Goal: Information Seeking & Learning: Learn about a topic

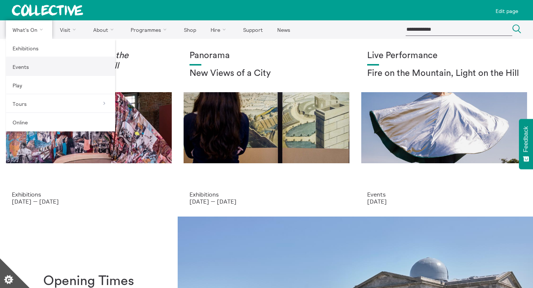
click at [37, 68] on link "Events" at bounding box center [60, 66] width 109 height 19
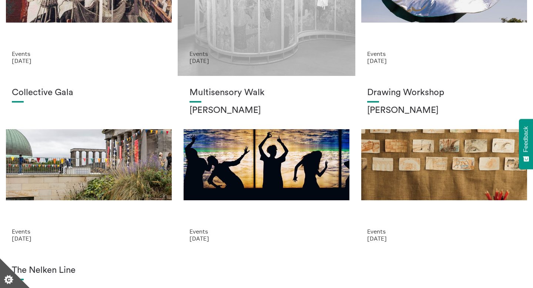
scroll to position [151, 0]
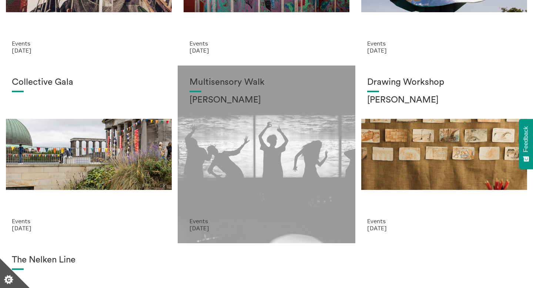
click at [271, 120] on div "Multisensory Walk [PERSON_NAME]" at bounding box center [266, 147] width 154 height 140
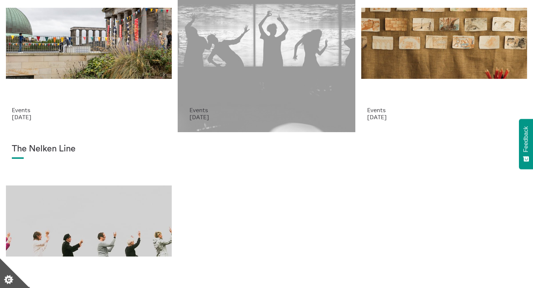
scroll to position [331, 0]
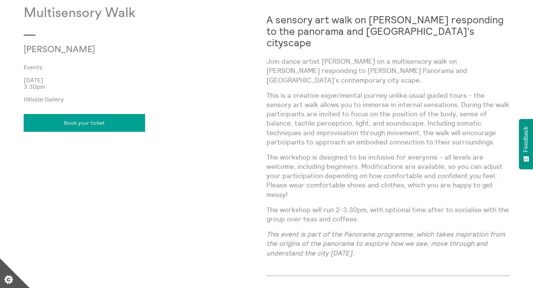
scroll to position [537, 0]
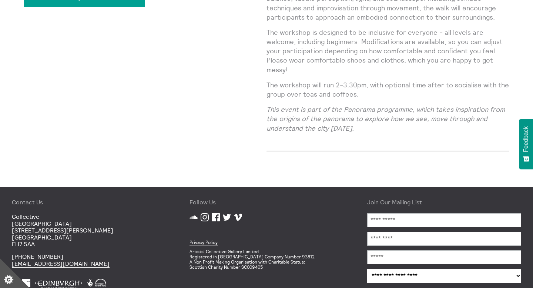
click at [309, 105] on em "This event is part of the Panorama programme, which takes inspiration from the …" at bounding box center [385, 118] width 238 height 27
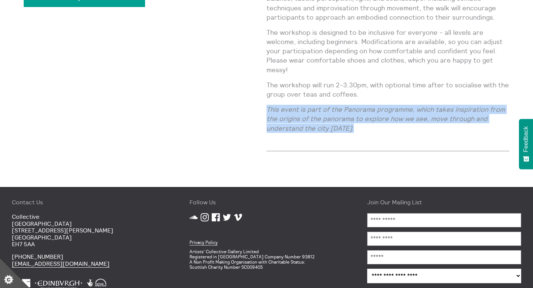
click at [309, 105] on em "This event is part of the Panorama programme, which takes inspiration from the …" at bounding box center [385, 118] width 238 height 27
copy div "This event is part of the Panorama programme, which takes inspiration from the …"
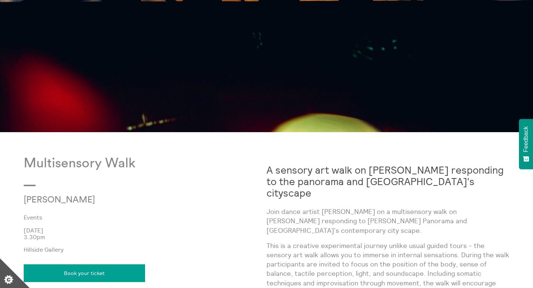
scroll to position [266, 0]
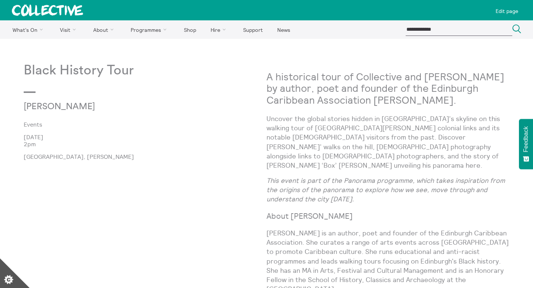
click at [319, 102] on h2 "A historical tour of Collective and [PERSON_NAME] by author, poet and founder o…" at bounding box center [387, 88] width 243 height 34
click at [282, 151] on p "Uncover the global stories hidden in [GEOGRAPHIC_DATA]’s skyline on this walkin…" at bounding box center [387, 142] width 243 height 56
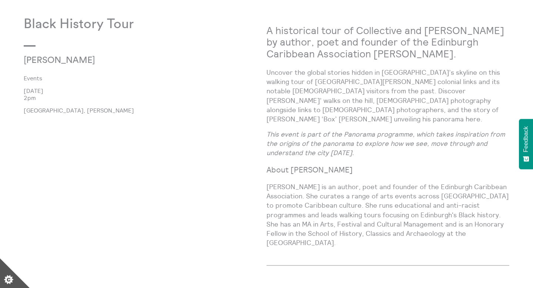
scroll to position [50, 0]
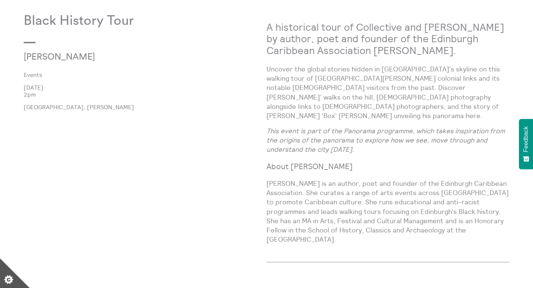
click at [282, 151] on div "A historical tour of Collective and Calton Hill by author, poet and founder of …" at bounding box center [387, 131] width 243 height 236
click at [288, 146] on div "A historical tour of Collective and Calton Hill by author, poet and founder of …" at bounding box center [387, 131] width 243 height 236
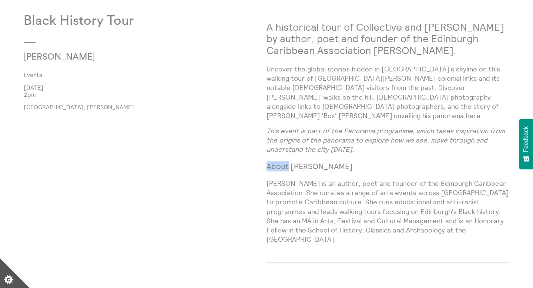
click at [288, 146] on div "A historical tour of Collective and Calton Hill by author, poet and founder of …" at bounding box center [387, 131] width 243 height 236
click at [296, 130] on em "This event is part of the Panorama programme, which takes inspiration from the …" at bounding box center [385, 140] width 238 height 27
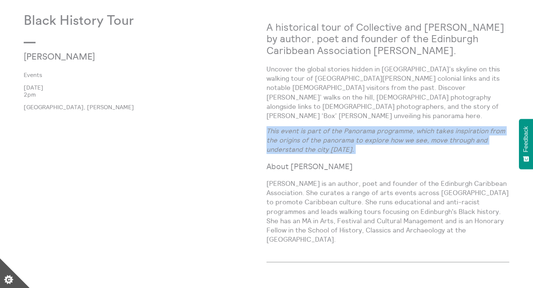
click at [313, 95] on p "Uncover the global stories hidden in Edinburgh’s skyline on this walking tour o…" at bounding box center [387, 92] width 243 height 56
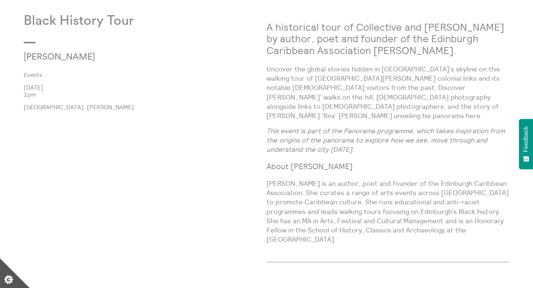
click at [313, 95] on p "Uncover the global stories hidden in Edinburgh’s skyline on this walking tour o…" at bounding box center [387, 92] width 243 height 56
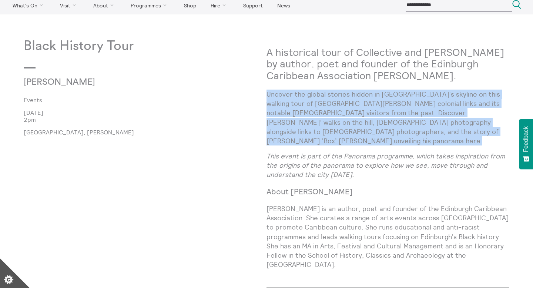
scroll to position [0, 0]
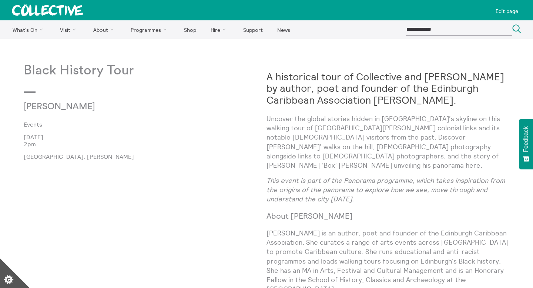
click at [288, 92] on strong "A historical tour of Collective and [PERSON_NAME] by author, poet and founder o…" at bounding box center [385, 88] width 238 height 36
click at [286, 122] on p "Uncover the global stories hidden in [GEOGRAPHIC_DATA]’s skyline on this walkin…" at bounding box center [387, 142] width 243 height 56
click at [416, 36] on div "Search Close Search Close" at bounding box center [469, 29] width 127 height 18
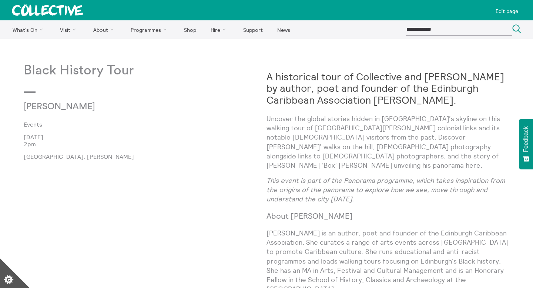
click at [423, 27] on input "search" at bounding box center [459, 29] width 107 height 12
type input "**********"
click at [512, 24] on button "Search Close" at bounding box center [516, 29] width 9 height 10
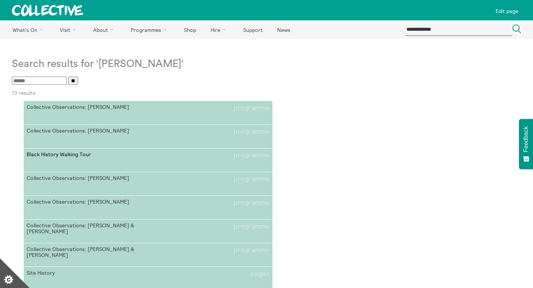
click at [123, 161] on link "Black History Walking Tour programme" at bounding box center [148, 160] width 249 height 24
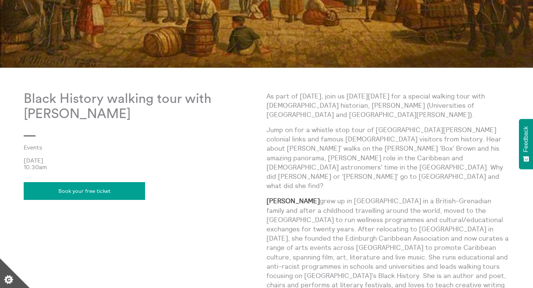
click at [123, 104] on p "Black History walking tour with Lisa Williams" at bounding box center [145, 106] width 243 height 31
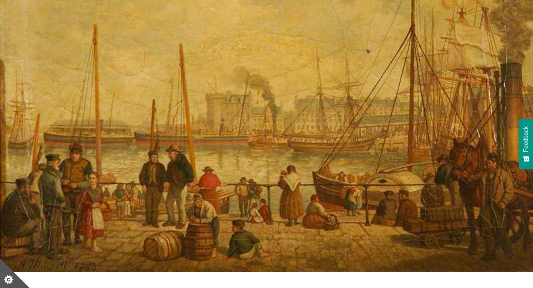
click at [137, 104] on img at bounding box center [266, 95] width 533 height 354
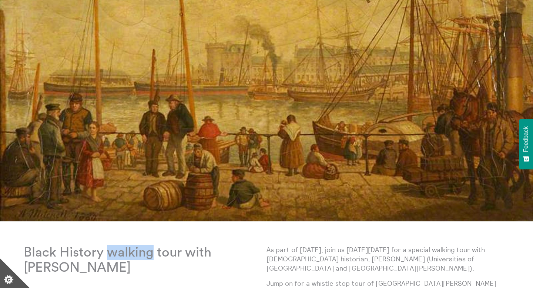
scroll to position [189, 0]
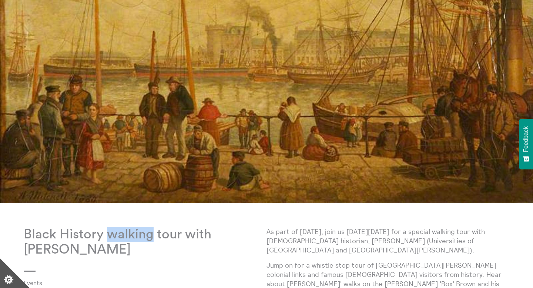
click at [188, 63] on img at bounding box center [266, 26] width 533 height 354
click at [182, 199] on img at bounding box center [266, 26] width 533 height 354
click at [194, 235] on p "Black History walking tour with Lisa Williams" at bounding box center [145, 242] width 243 height 31
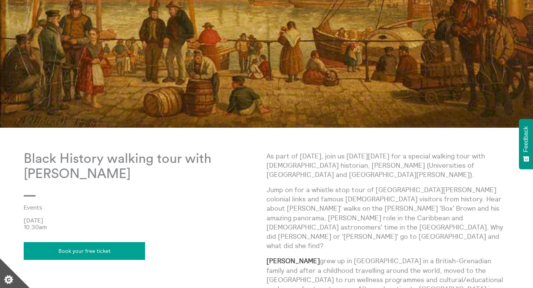
scroll to position [266, 0]
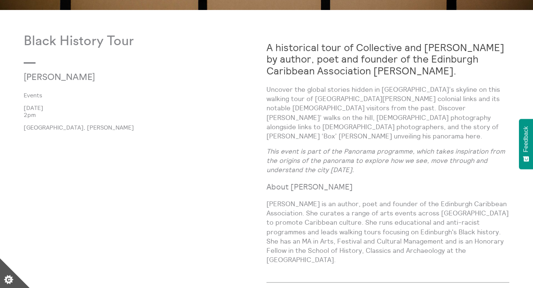
scroll to position [384, 0]
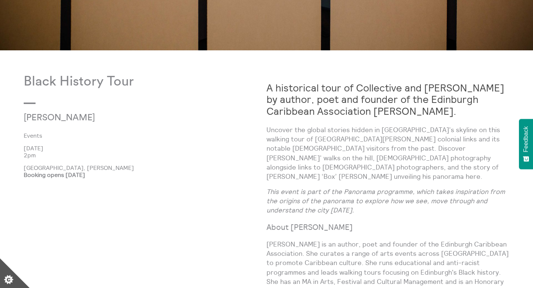
scroll to position [345, 0]
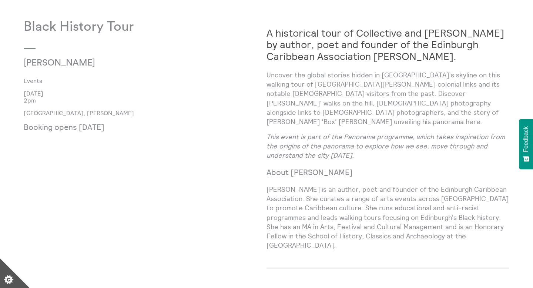
scroll to position [383, 0]
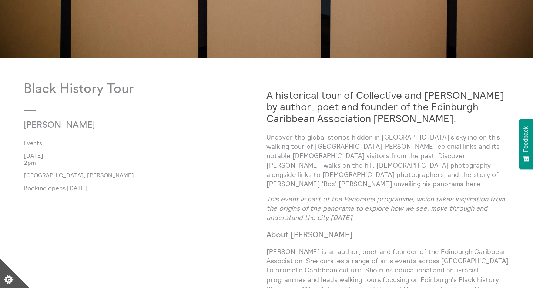
scroll to position [348, 0]
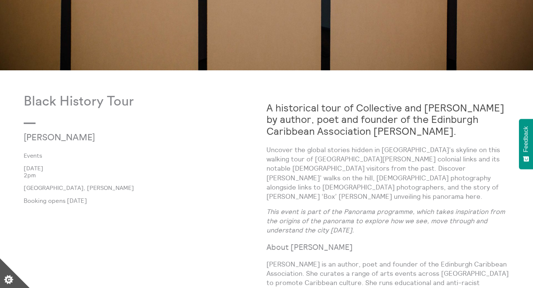
scroll to position [392, 0]
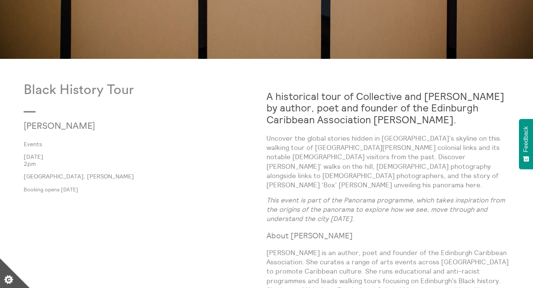
scroll to position [336, 0]
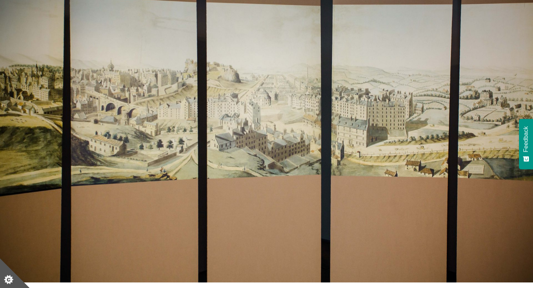
scroll to position [404, 0]
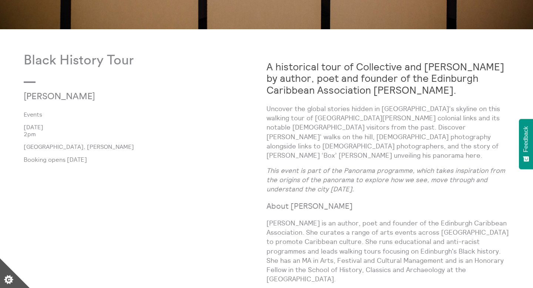
scroll to position [365, 0]
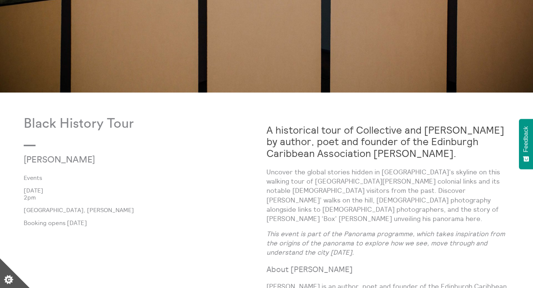
scroll to position [357, 0]
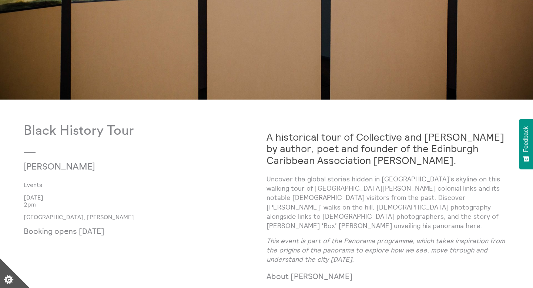
scroll to position [355, 0]
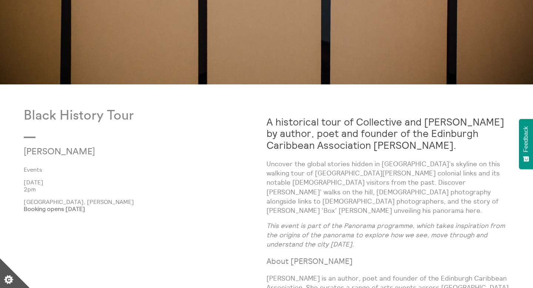
scroll to position [320, 0]
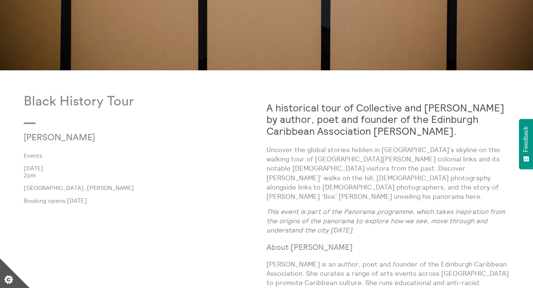
scroll to position [383, 0]
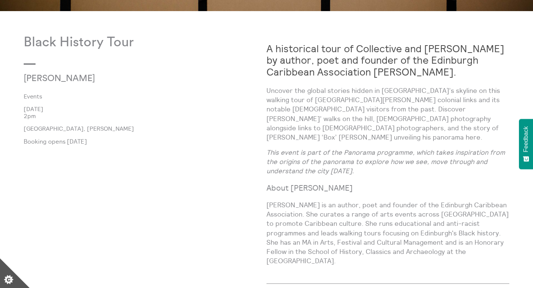
click at [164, 146] on div "Black History Tour [PERSON_NAME] Events [DATE] [GEOGRAPHIC_DATA], [PERSON_NAME]…" at bounding box center [145, 165] width 243 height 261
click at [166, 165] on div "Black History Tour [PERSON_NAME] Events [DATE] [GEOGRAPHIC_DATA], [PERSON_NAME]…" at bounding box center [145, 165] width 243 height 261
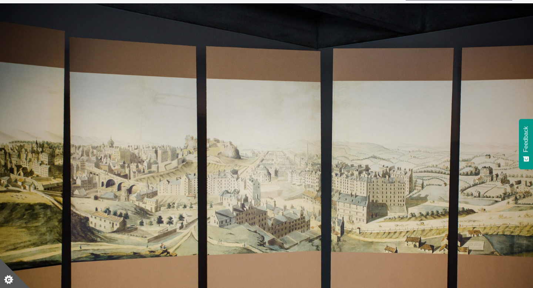
scroll to position [0, 0]
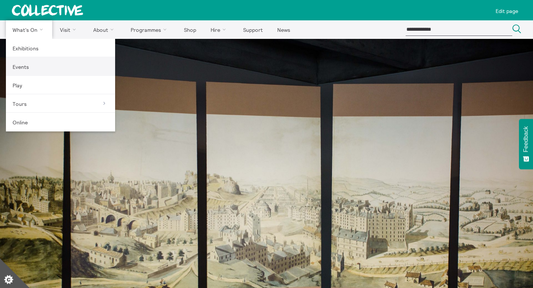
click at [36, 59] on link "Events" at bounding box center [60, 66] width 109 height 19
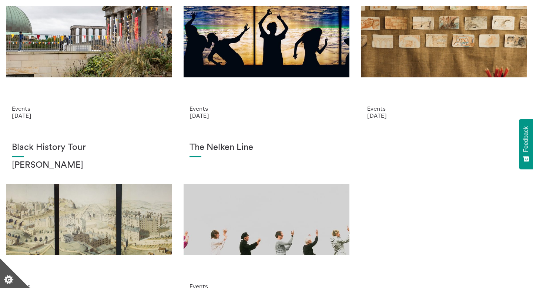
scroll to position [255, 0]
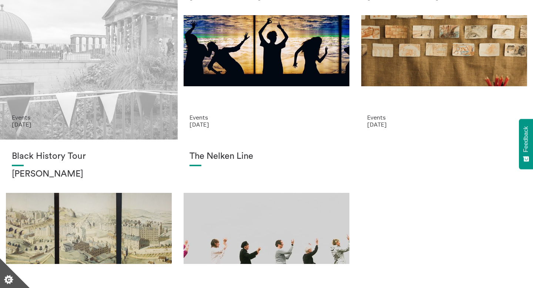
click at [93, 70] on div "Collective Gala" at bounding box center [89, 44] width 154 height 140
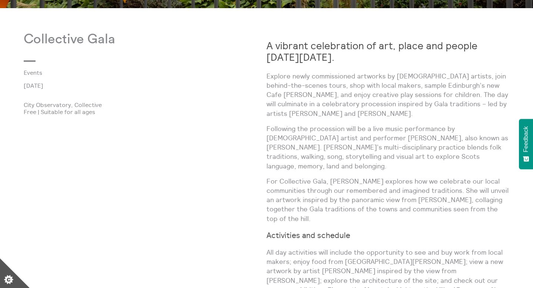
scroll to position [322, 0]
